Goal: Navigation & Orientation: Find specific page/section

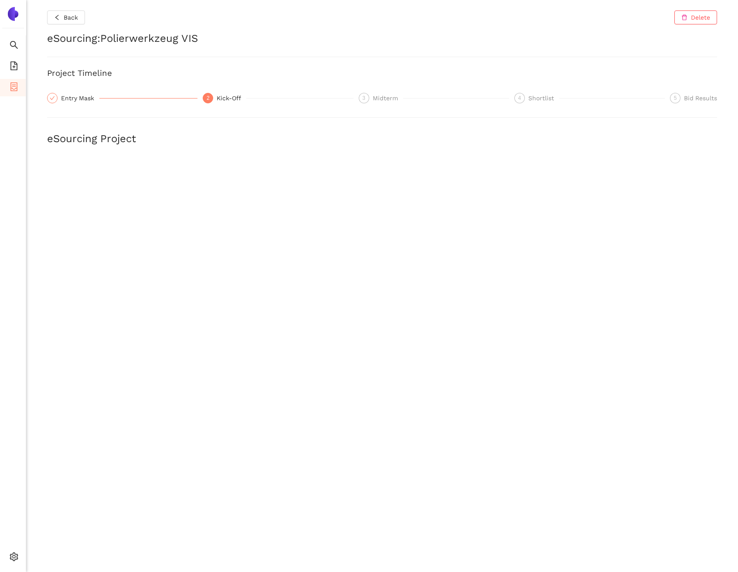
scroll to position [1033, 0]
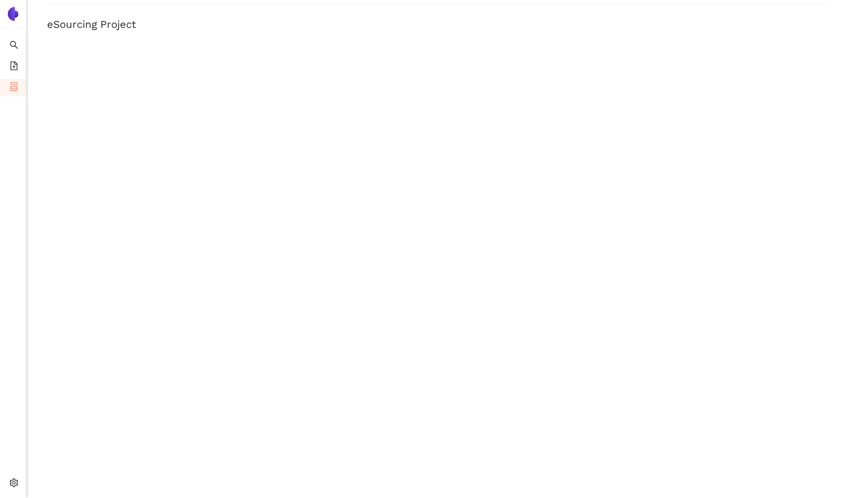
scroll to position [91, 0]
